Goal: Information Seeking & Learning: Learn about a topic

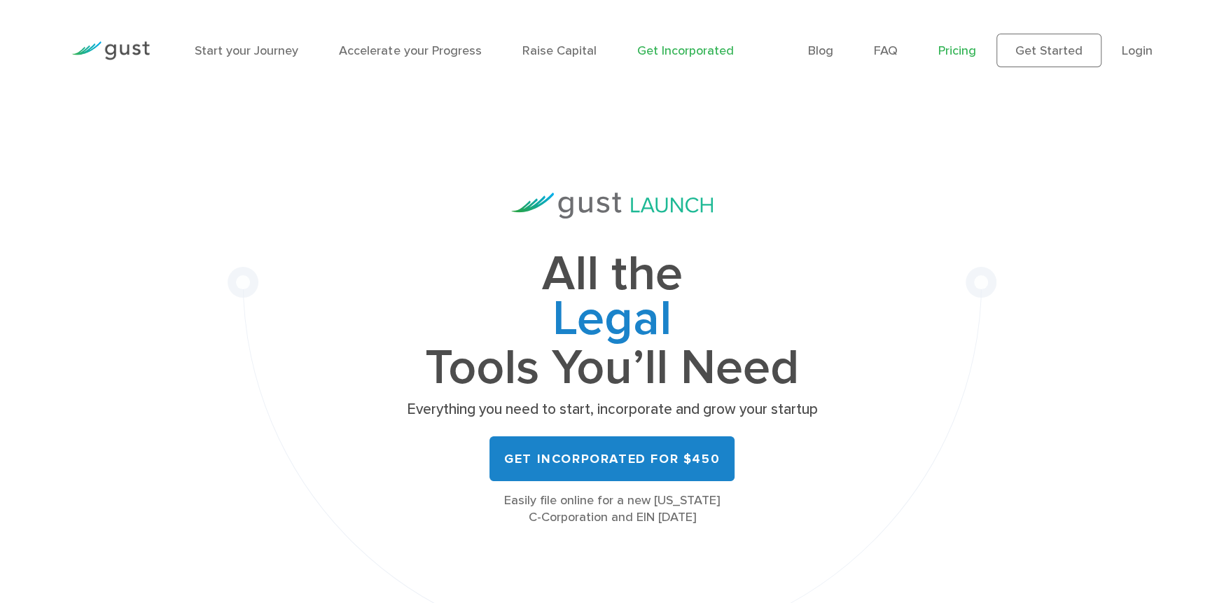
click at [972, 51] on link "Pricing" at bounding box center [957, 50] width 38 height 15
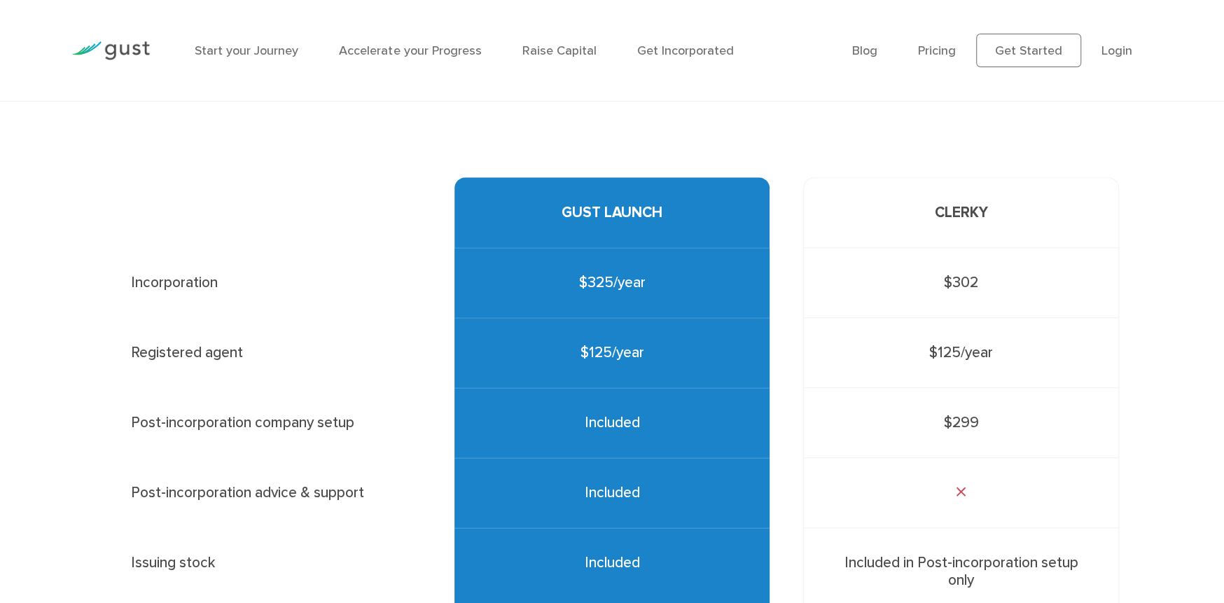
scroll to position [349, 0]
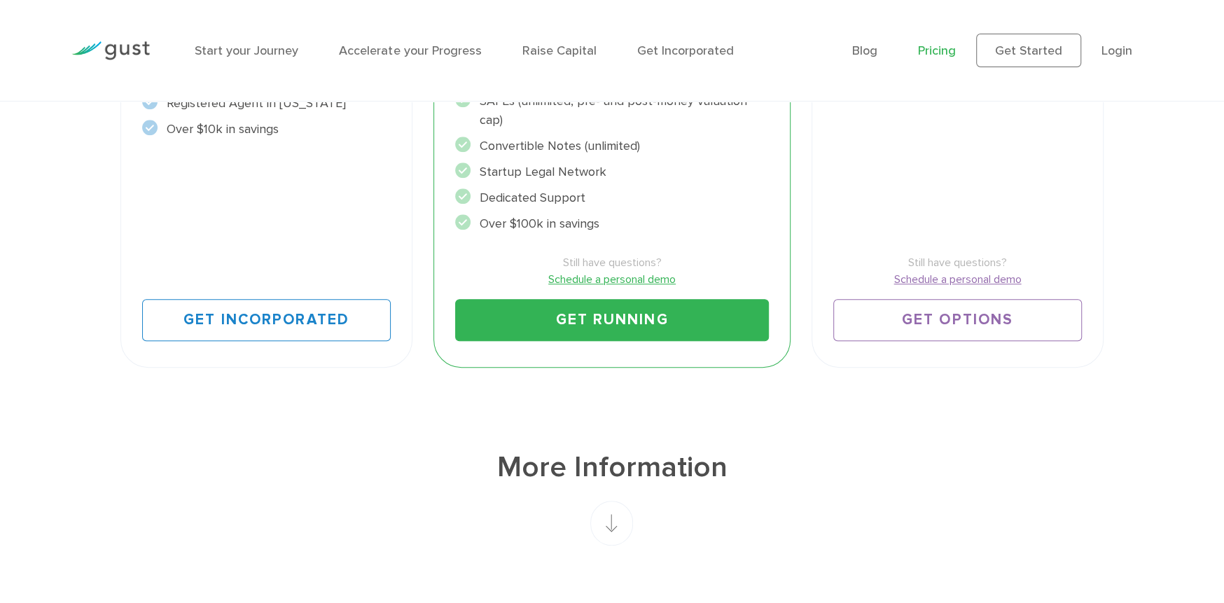
scroll to position [612, 0]
